Goal: Transaction & Acquisition: Purchase product/service

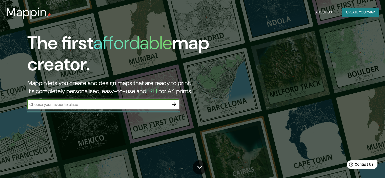
click at [106, 102] on input "text" at bounding box center [98, 104] width 142 height 6
type input "[GEOGRAPHIC_DATA][PERSON_NAME]"
click at [175, 103] on icon "button" at bounding box center [174, 104] width 6 height 6
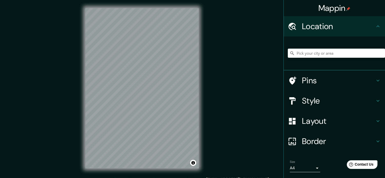
click at [207, 82] on div "Mappin Location Pins Style Layout Border Choose a border. Hint : you can make l…" at bounding box center [192, 92] width 385 height 184
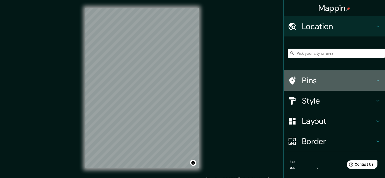
click at [327, 79] on h4 "Pins" at bounding box center [338, 80] width 73 height 10
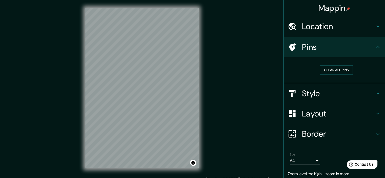
click at [336, 91] on h4 "Style" at bounding box center [338, 93] width 73 height 10
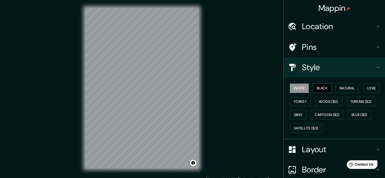
click at [325, 88] on button "Black" at bounding box center [322, 88] width 19 height 9
click at [343, 88] on button "Natural" at bounding box center [347, 88] width 23 height 9
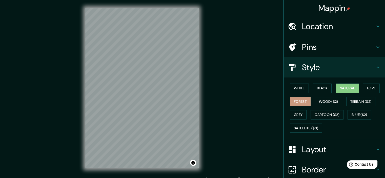
click at [311, 103] on button "Forest" at bounding box center [300, 101] width 21 height 9
drag, startPoint x: 311, startPoint y: 103, endPoint x: 298, endPoint y: 102, distance: 13.5
click at [311, 103] on button "Forest" at bounding box center [300, 101] width 21 height 9
click at [363, 93] on button "Love" at bounding box center [371, 88] width 17 height 9
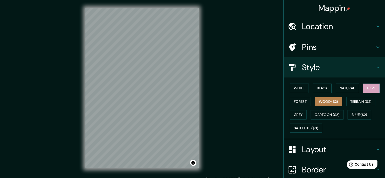
click at [342, 102] on button "Wood ($2)" at bounding box center [328, 101] width 27 height 9
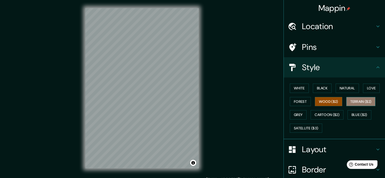
click at [346, 106] on button "Terrain ($2)" at bounding box center [360, 101] width 29 height 9
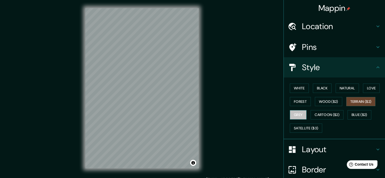
click at [306, 114] on button "Grey" at bounding box center [298, 114] width 17 height 9
click at [346, 106] on button "Terrain ($2)" at bounding box center [360, 101] width 29 height 9
click at [343, 112] on button "Cartoon ($2)" at bounding box center [326, 114] width 33 height 9
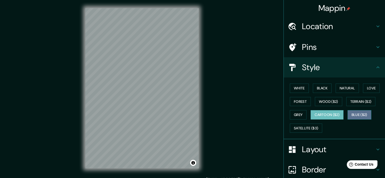
click at [347, 119] on button "Blue ($2)" at bounding box center [359, 114] width 24 height 9
click at [343, 114] on button "Cartoon ($2)" at bounding box center [326, 114] width 33 height 9
click at [342, 150] on h4 "Layout" at bounding box center [338, 149] width 73 height 10
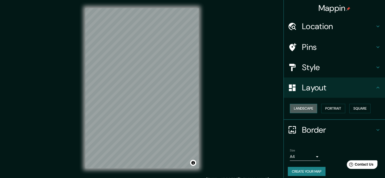
click at [308, 109] on button "Landscape" at bounding box center [303, 108] width 27 height 9
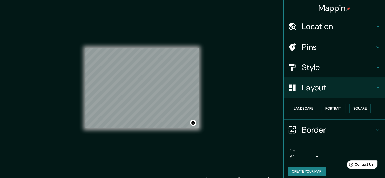
click at [338, 108] on button "Portrait" at bounding box center [333, 108] width 24 height 9
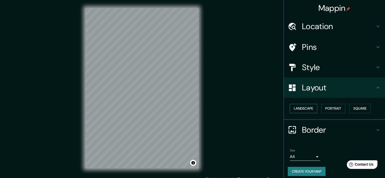
click at [298, 108] on button "Landscape" at bounding box center [303, 108] width 27 height 9
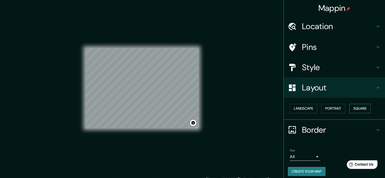
click at [359, 109] on button "Square" at bounding box center [359, 108] width 21 height 9
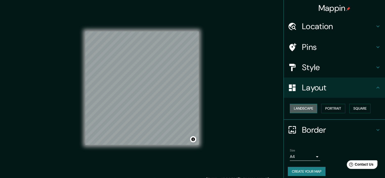
click at [305, 109] on button "Landscape" at bounding box center [303, 108] width 27 height 9
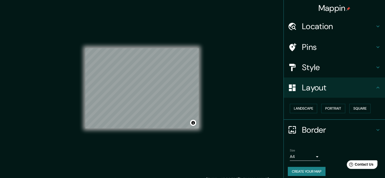
click at [334, 71] on h4 "Style" at bounding box center [338, 67] width 73 height 10
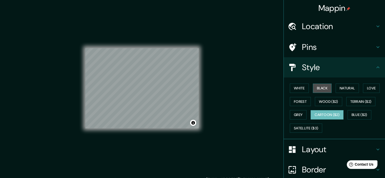
click at [323, 89] on button "Black" at bounding box center [322, 88] width 19 height 9
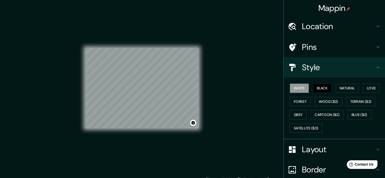
click at [298, 86] on button "White" at bounding box center [299, 88] width 19 height 9
click at [322, 90] on button "Black" at bounding box center [322, 88] width 19 height 9
click at [339, 89] on button "Natural" at bounding box center [347, 88] width 23 height 9
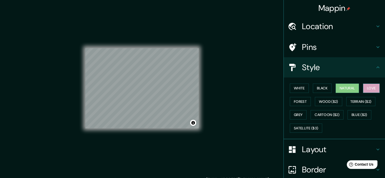
click at [363, 93] on button "Love" at bounding box center [371, 88] width 17 height 9
click at [311, 99] on button "Forest" at bounding box center [300, 101] width 21 height 9
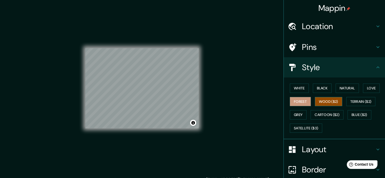
click at [342, 100] on button "Wood ($2)" at bounding box center [328, 101] width 27 height 9
click at [346, 106] on button "Terrain ($2)" at bounding box center [360, 101] width 29 height 9
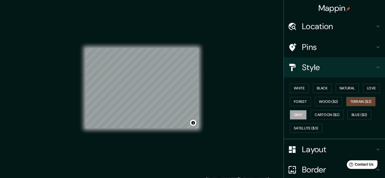
click at [306, 113] on button "Grey" at bounding box center [298, 114] width 17 height 9
click at [343, 114] on button "Cartoon ($2)" at bounding box center [326, 114] width 33 height 9
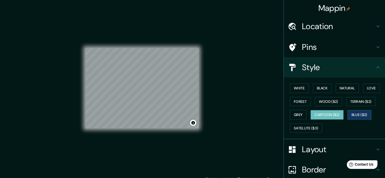
click at [347, 119] on button "Blue ($2)" at bounding box center [359, 114] width 24 height 9
click at [322, 128] on button "Satellite ($3)" at bounding box center [306, 127] width 32 height 9
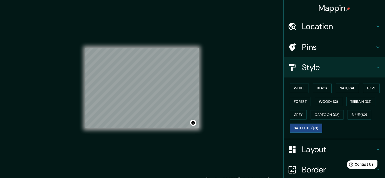
click at [317, 94] on div "White Black Natural Love Forest Wood ($2) Terrain ($2) Grey Cartoon ($2) Blue (…" at bounding box center [336, 107] width 97 height 53
click at [319, 89] on button "Black" at bounding box center [322, 88] width 19 height 9
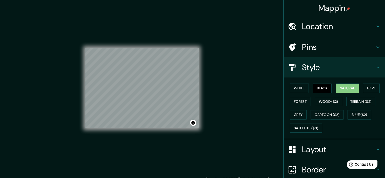
click at [343, 90] on button "Natural" at bounding box center [347, 88] width 23 height 9
click at [296, 84] on button "White" at bounding box center [299, 88] width 19 height 9
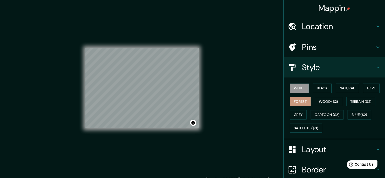
click at [311, 101] on button "Forest" at bounding box center [300, 101] width 21 height 9
click at [342, 102] on button "Wood ($2)" at bounding box center [328, 101] width 27 height 9
